Goal: Task Accomplishment & Management: Manage account settings

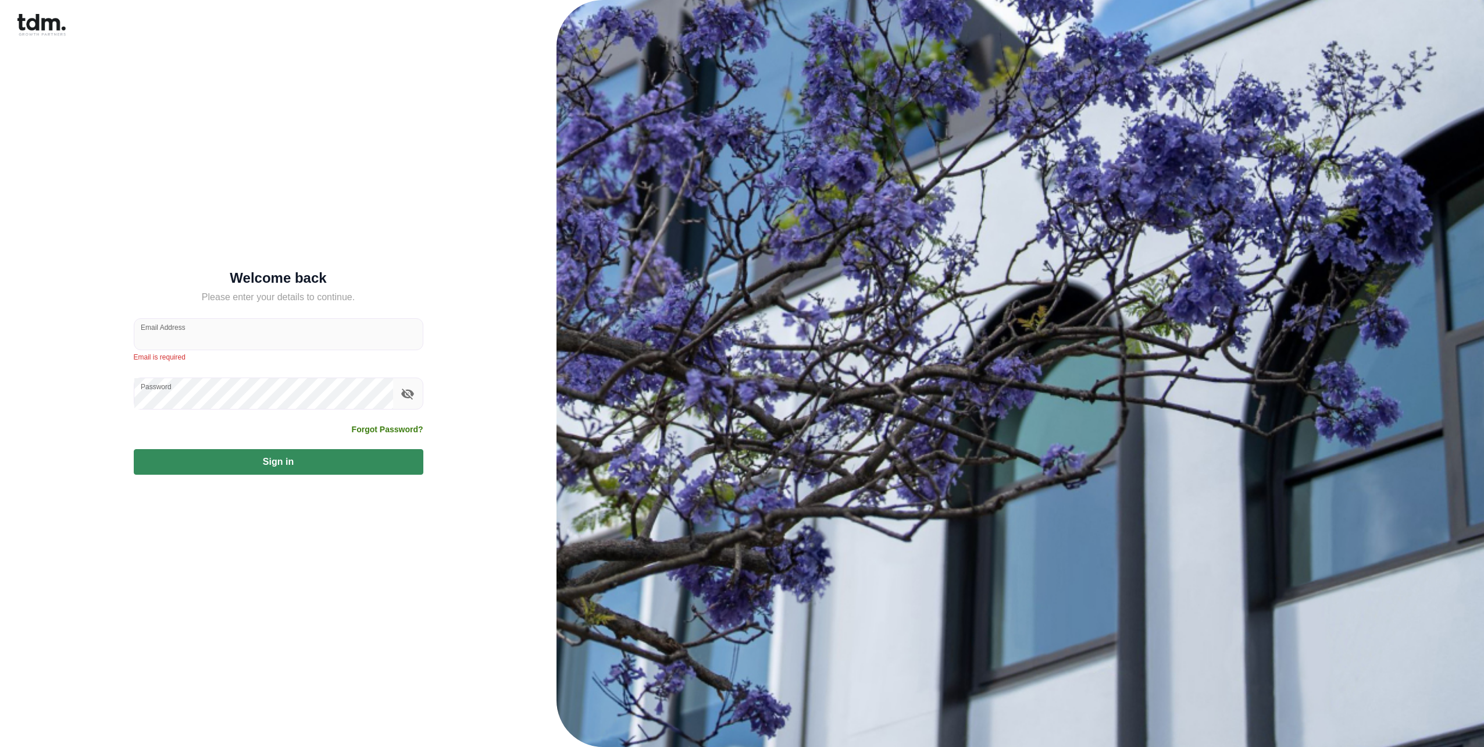
click at [281, 362] on form "Welcome back Please enter your details to continue. Email Address Email is requ…" at bounding box center [279, 373] width 290 height 203
click at [284, 344] on input "Email Address" at bounding box center [278, 334] width 288 height 31
type input "**********"
click at [292, 464] on button "Sign in" at bounding box center [279, 456] width 290 height 26
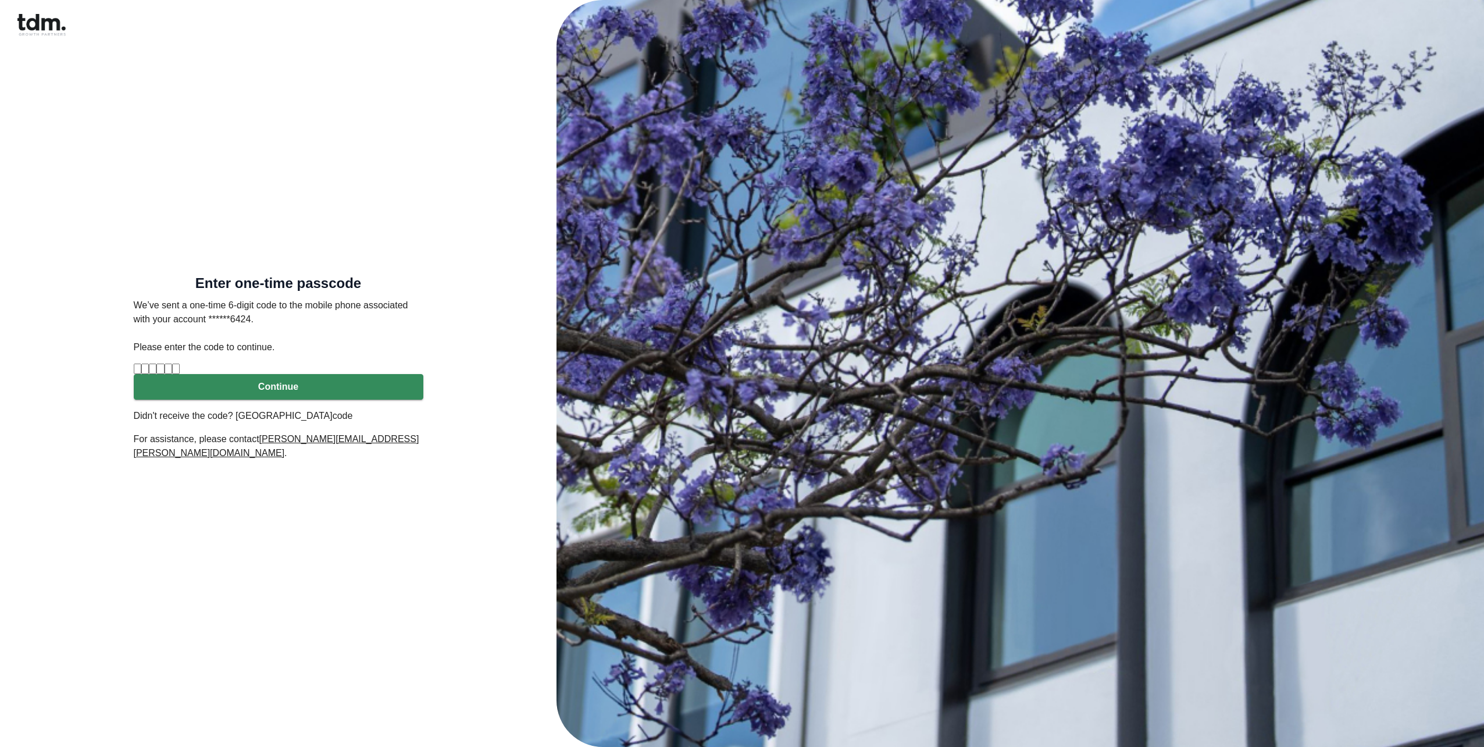
type input "*"
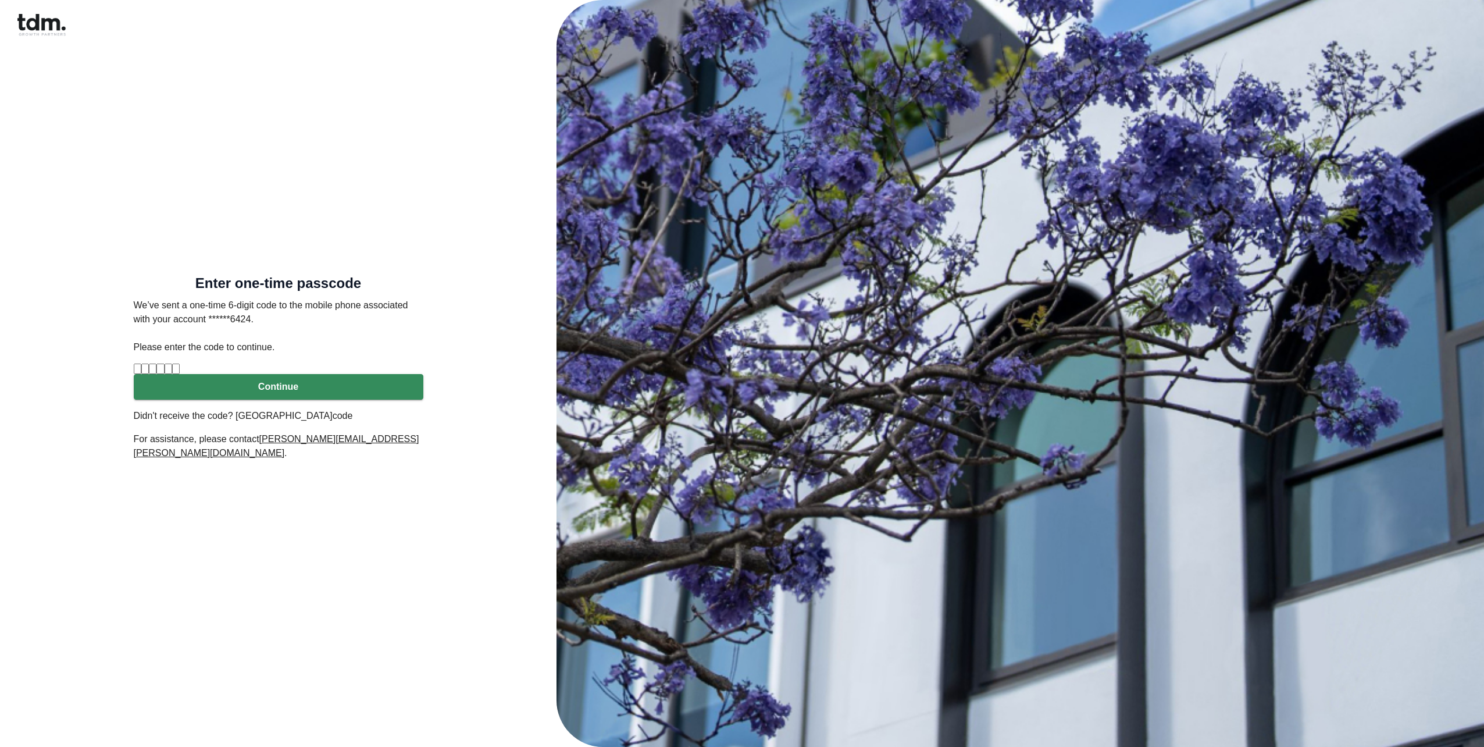
type input "*"
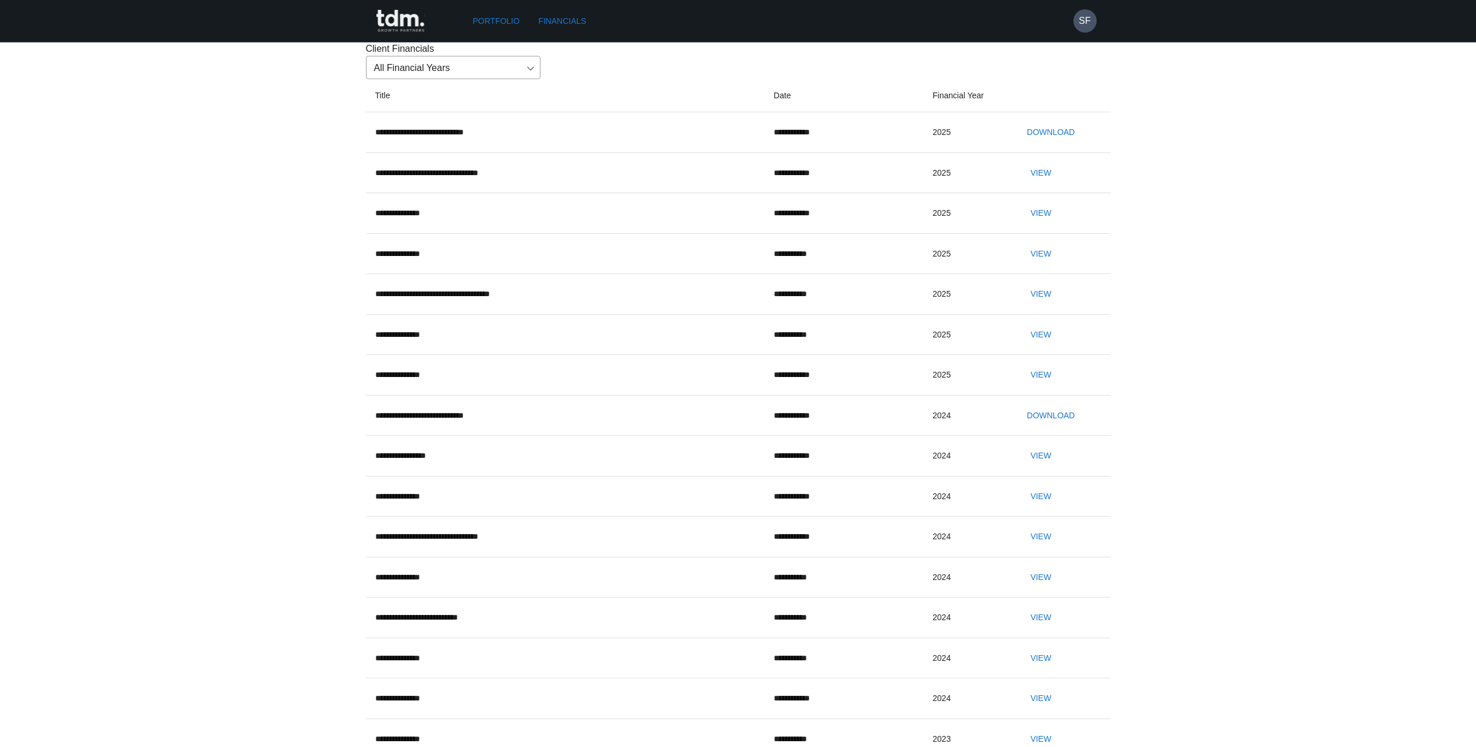
click at [1052, 143] on button "Download" at bounding box center [1050, 133] width 57 height 22
